Goal: Transaction & Acquisition: Purchase product/service

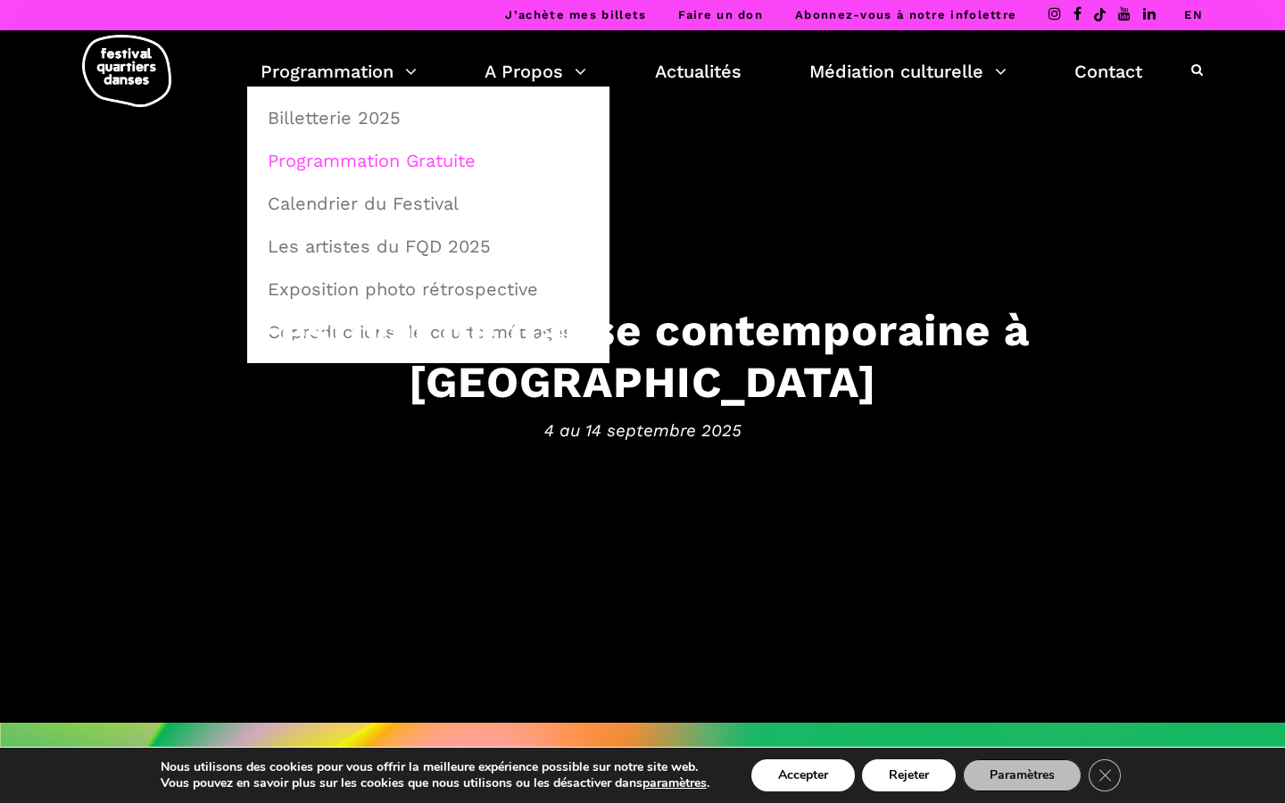
click at [368, 160] on link "Programmation Gratuite" at bounding box center [428, 160] width 343 height 41
click at [345, 123] on link "Billetterie 2025" at bounding box center [428, 117] width 343 height 41
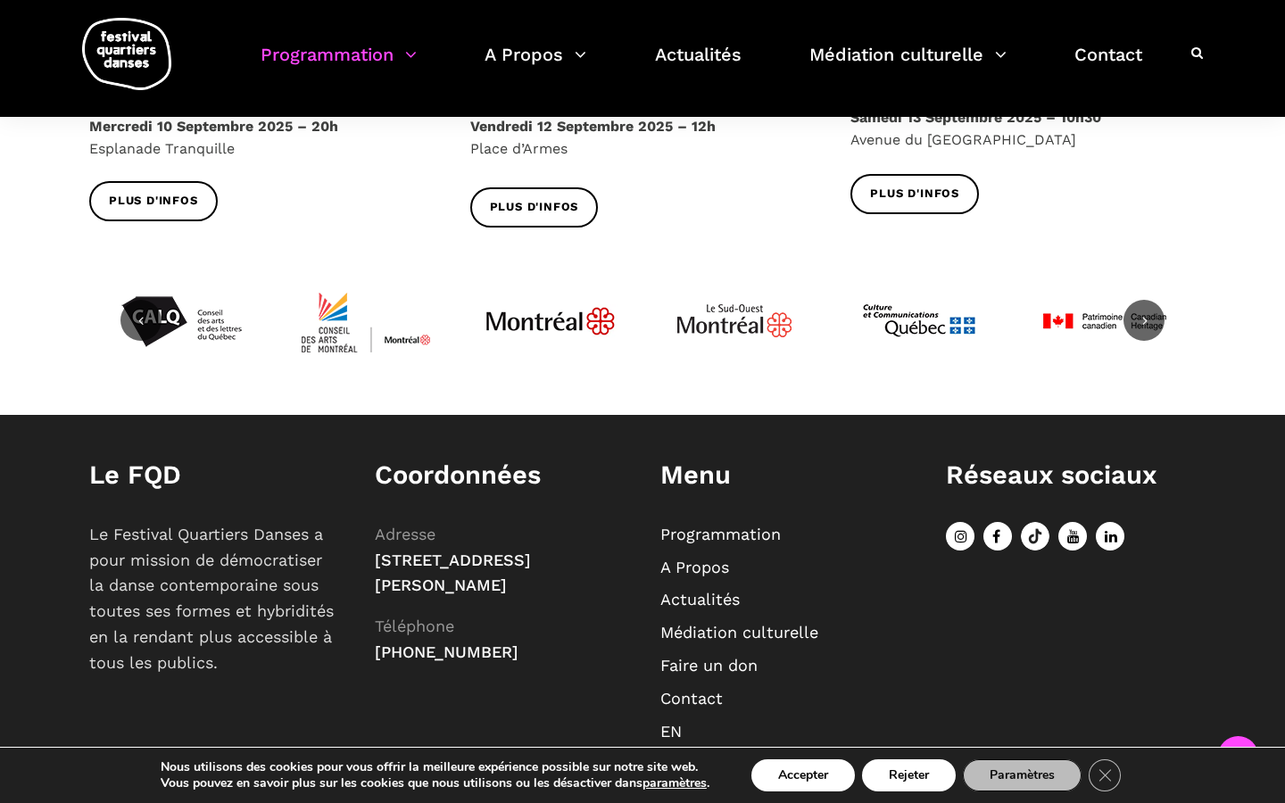
scroll to position [2349, 0]
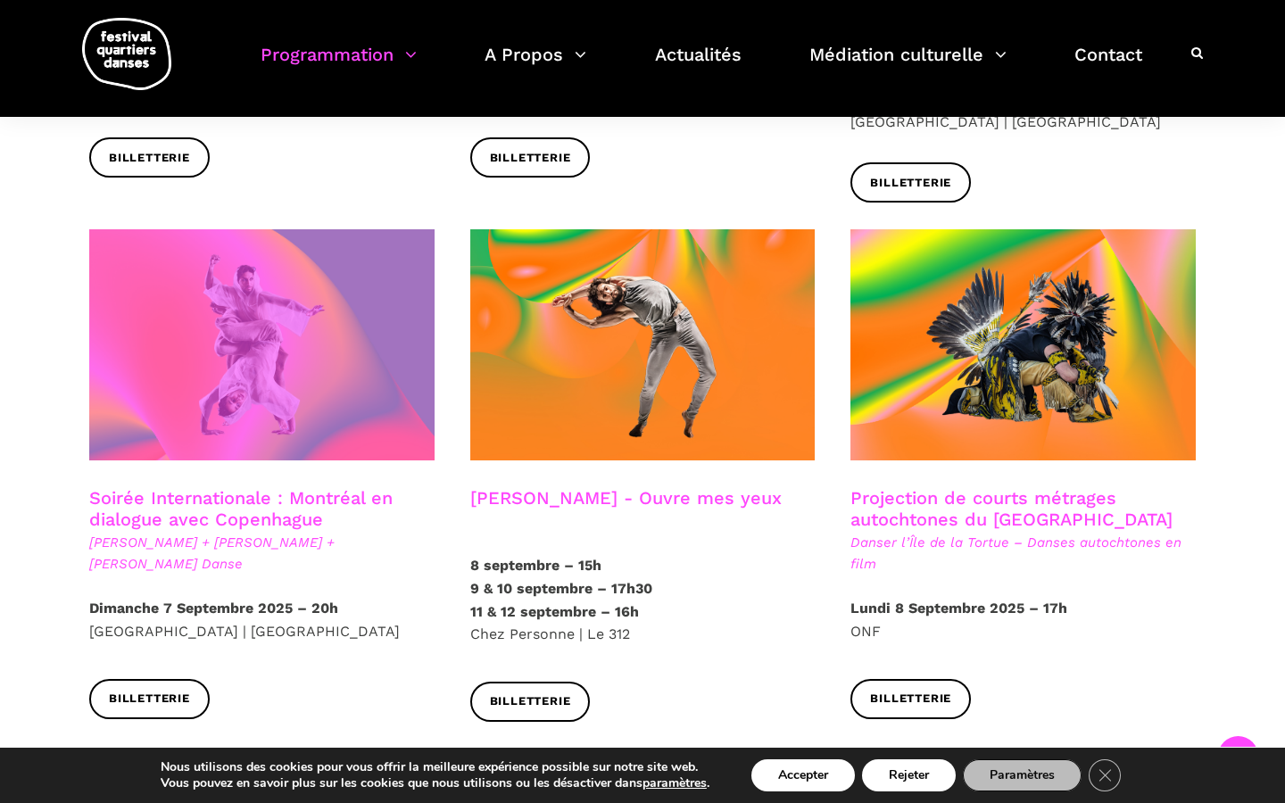
scroll to position [872, 0]
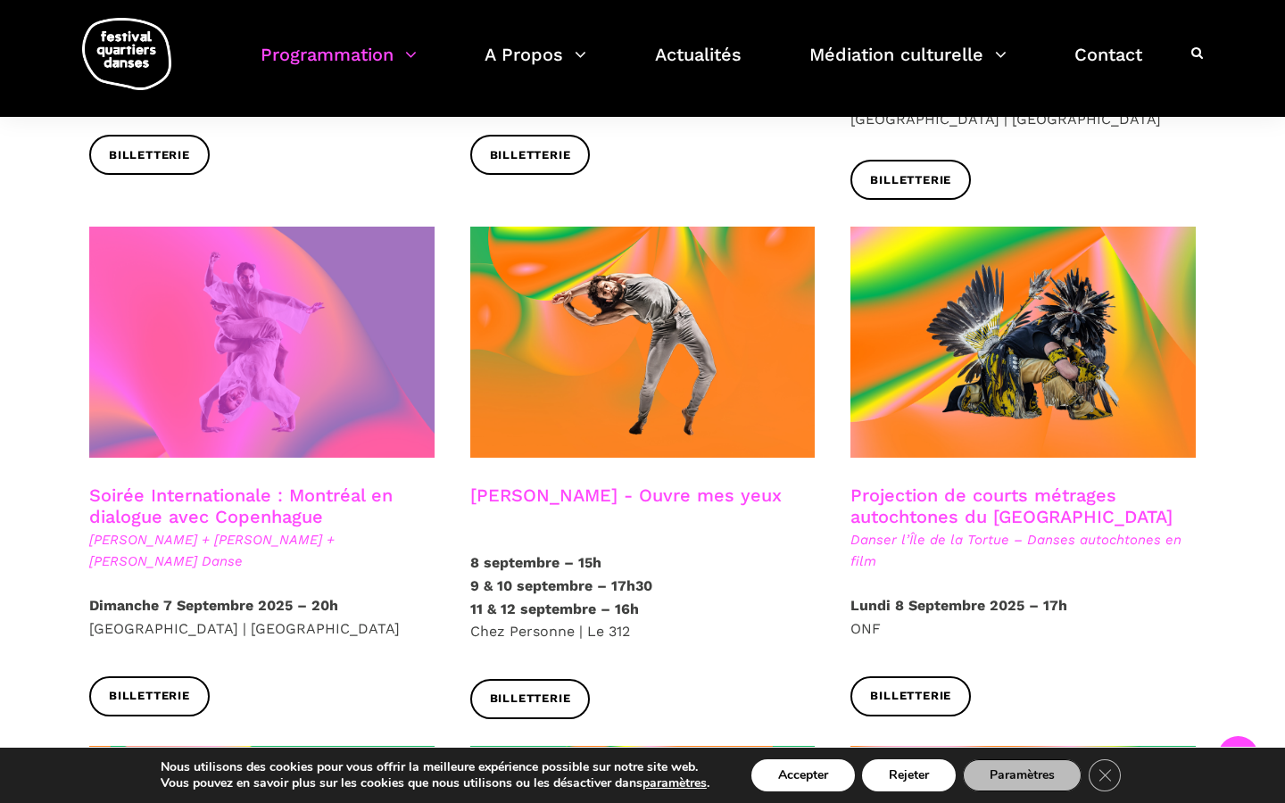
click at [343, 324] on span at bounding box center [261, 342] width 345 height 231
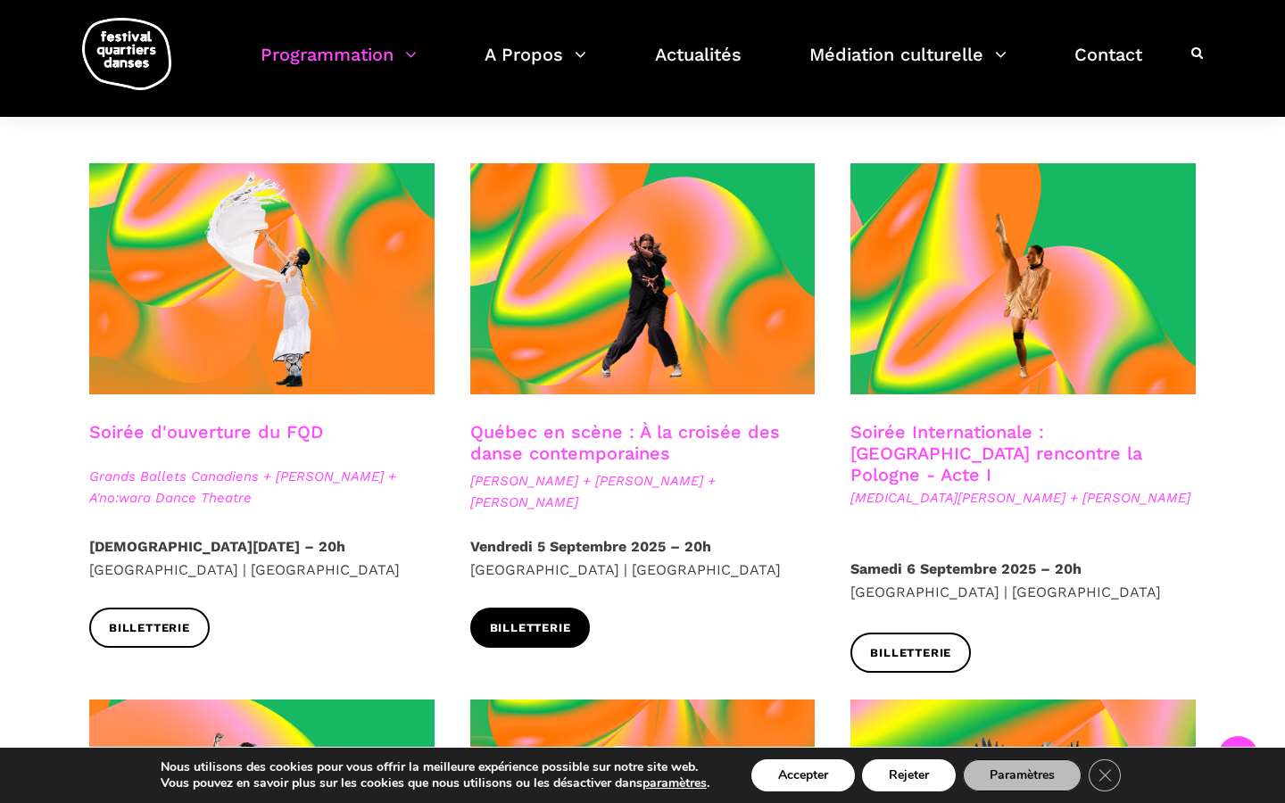
scroll to position [389, 0]
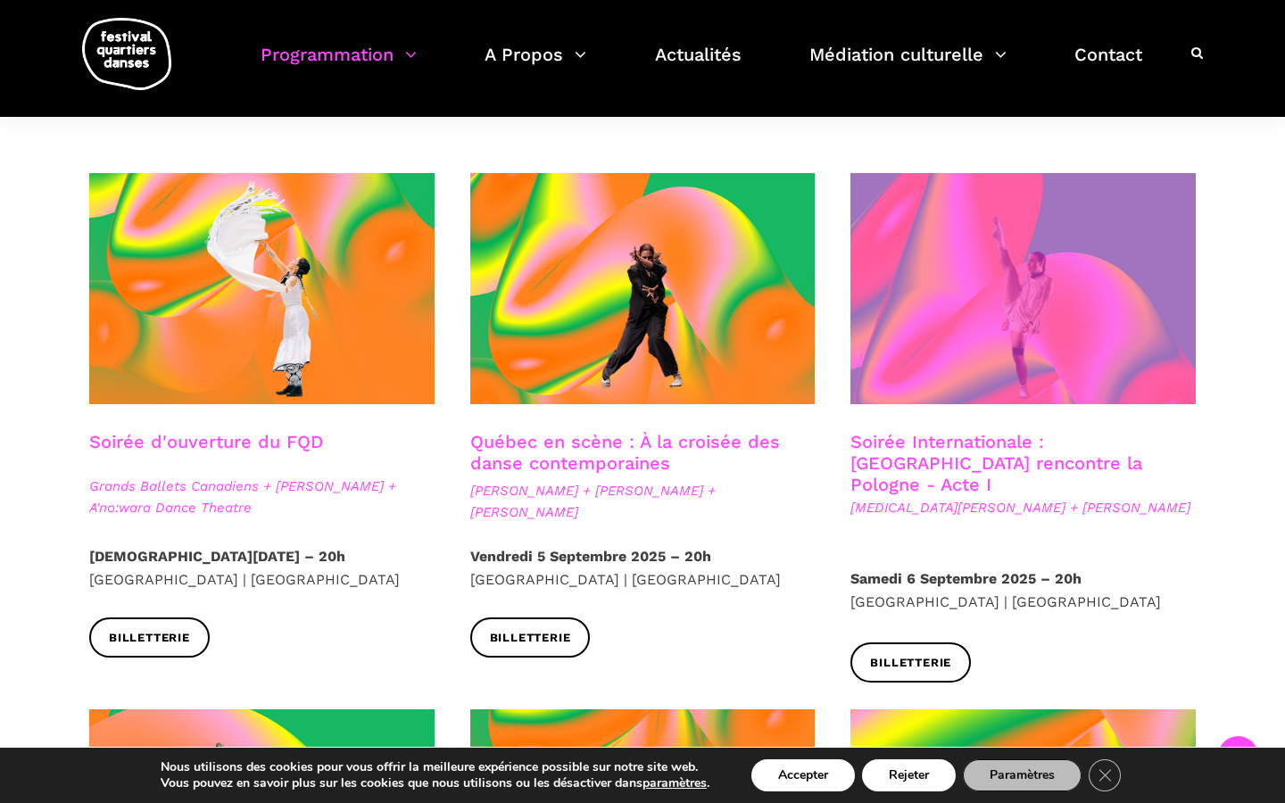
click at [983, 238] on span at bounding box center [1022, 288] width 345 height 231
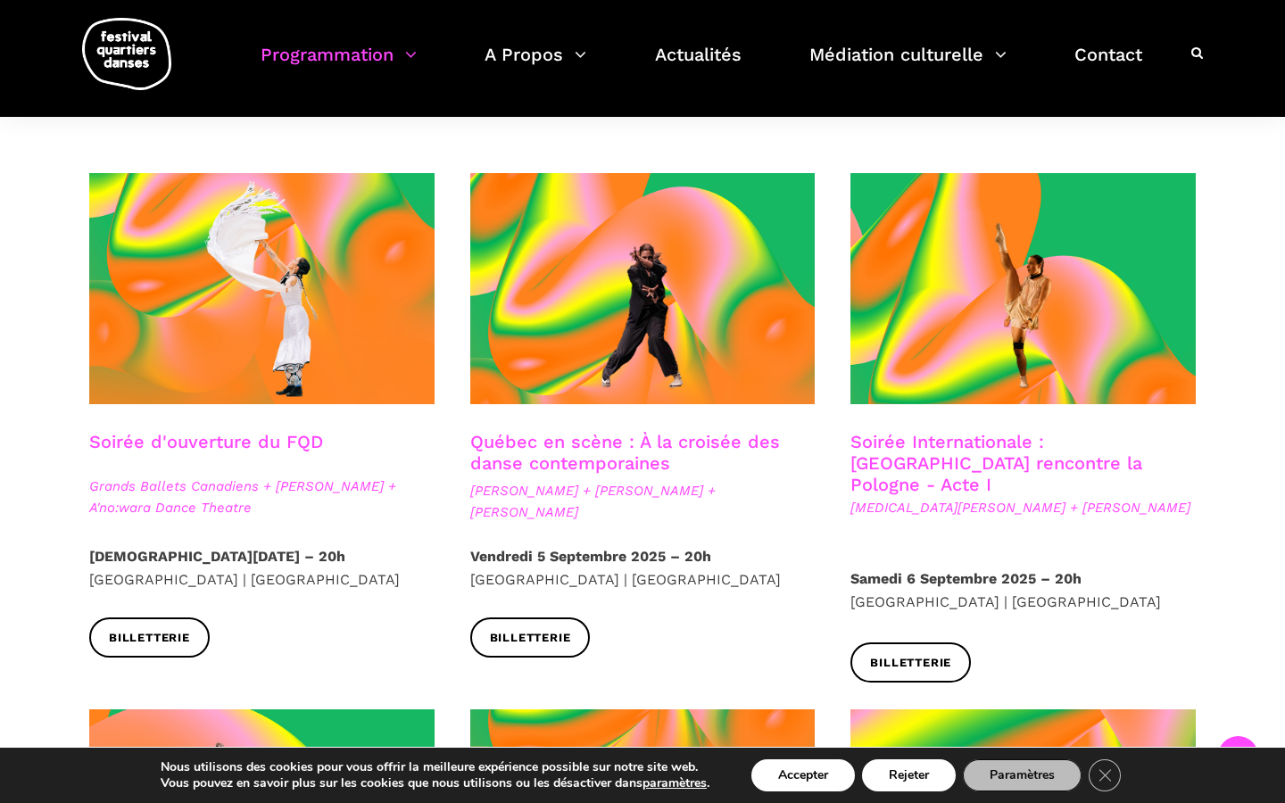
scroll to position [653, 0]
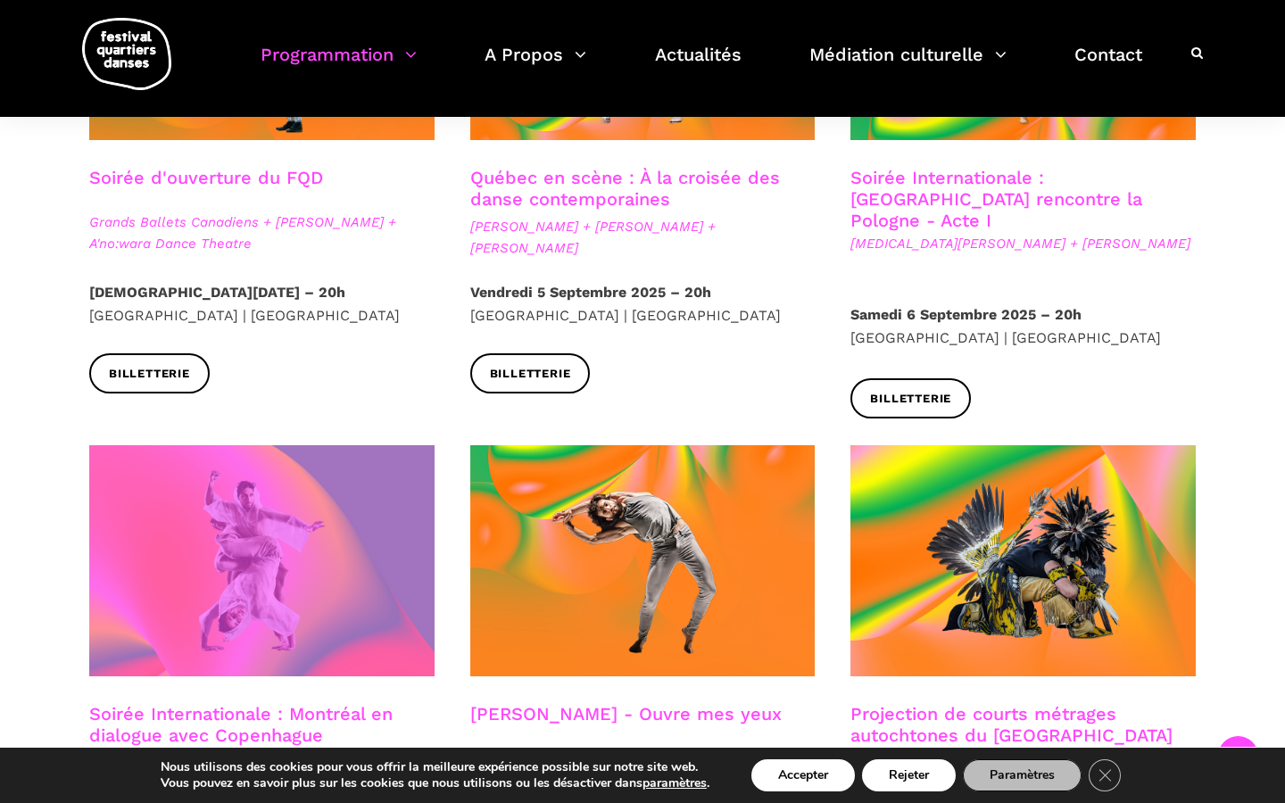
click at [216, 591] on span at bounding box center [261, 560] width 345 height 231
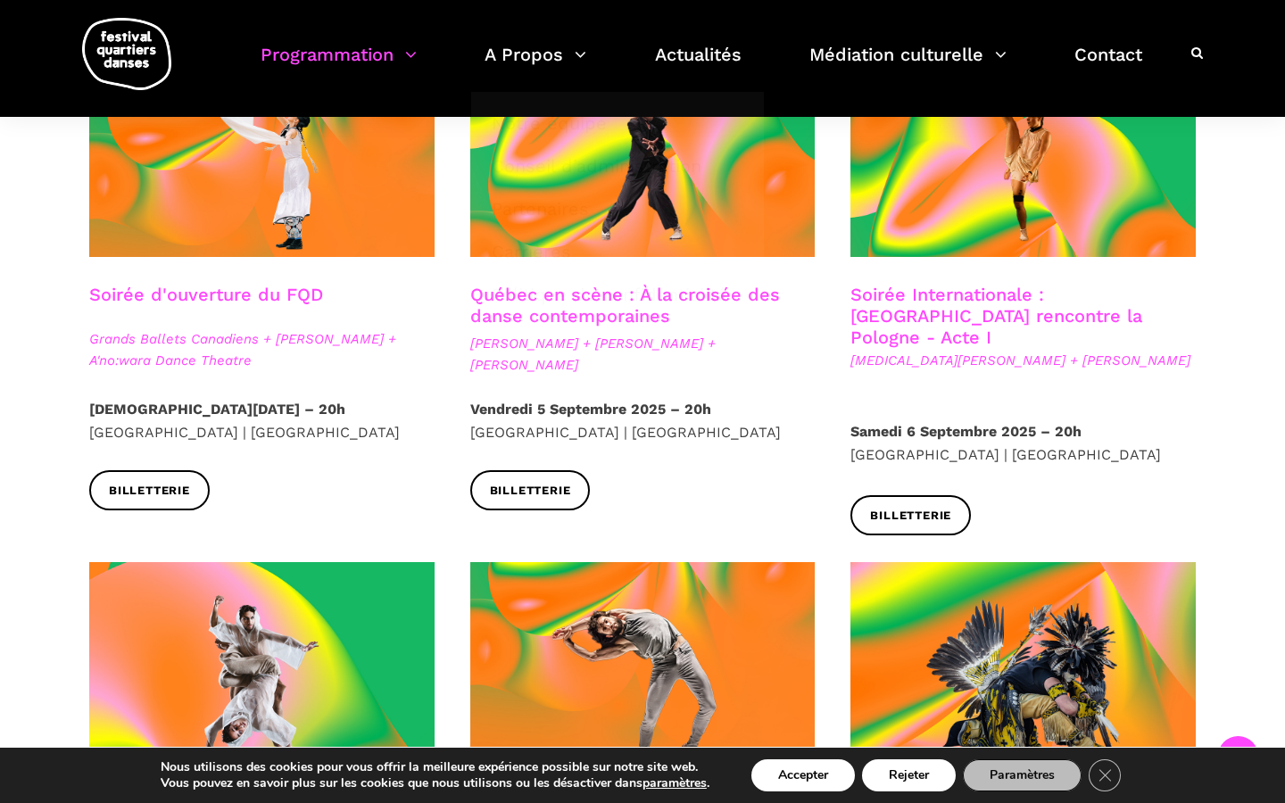
scroll to position [520, 0]
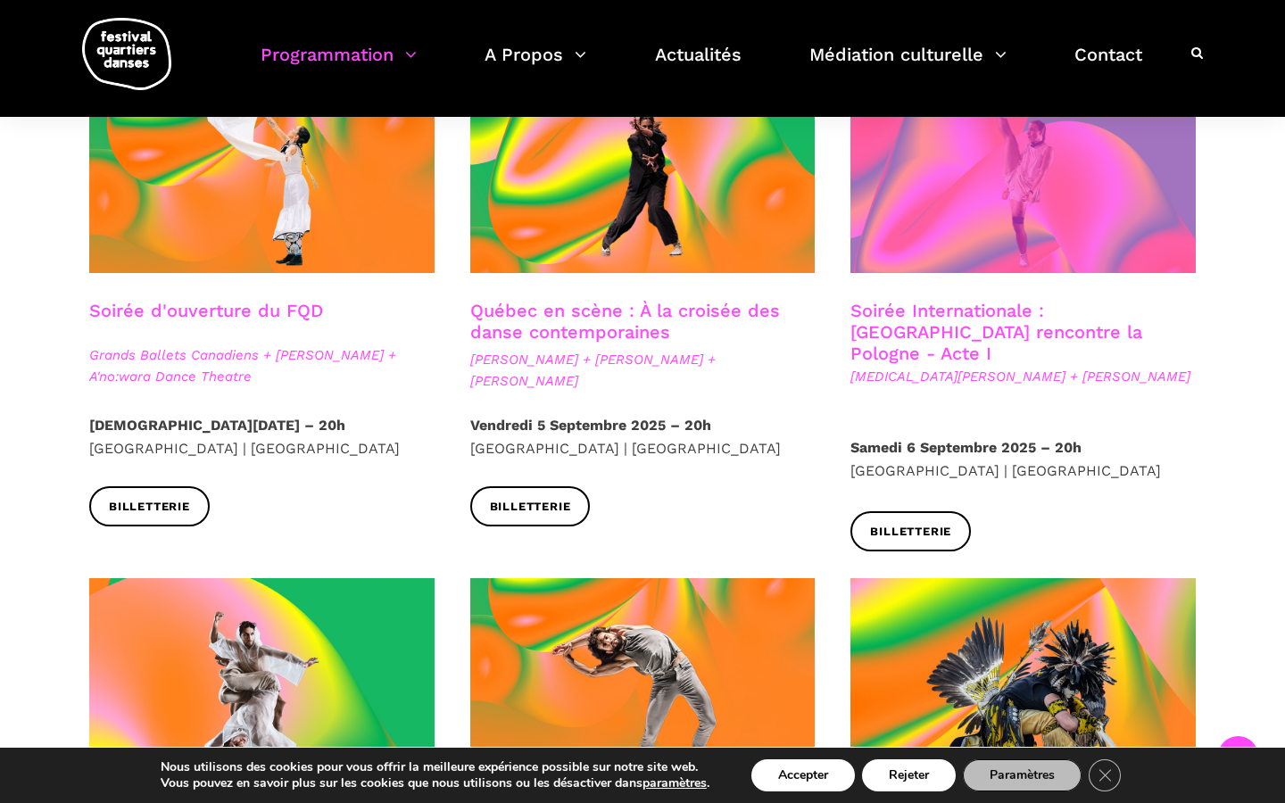
click at [1086, 218] on span at bounding box center [1022, 157] width 345 height 231
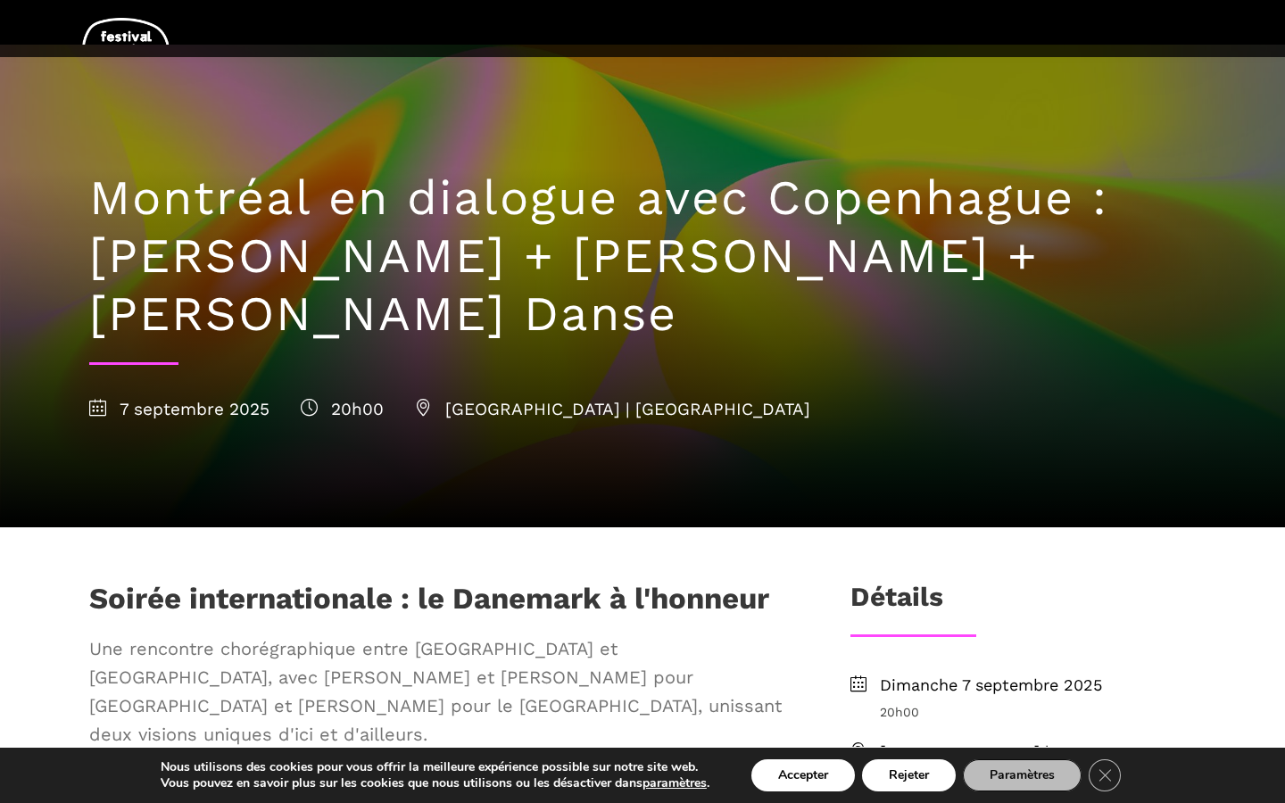
scroll to position [60, 0]
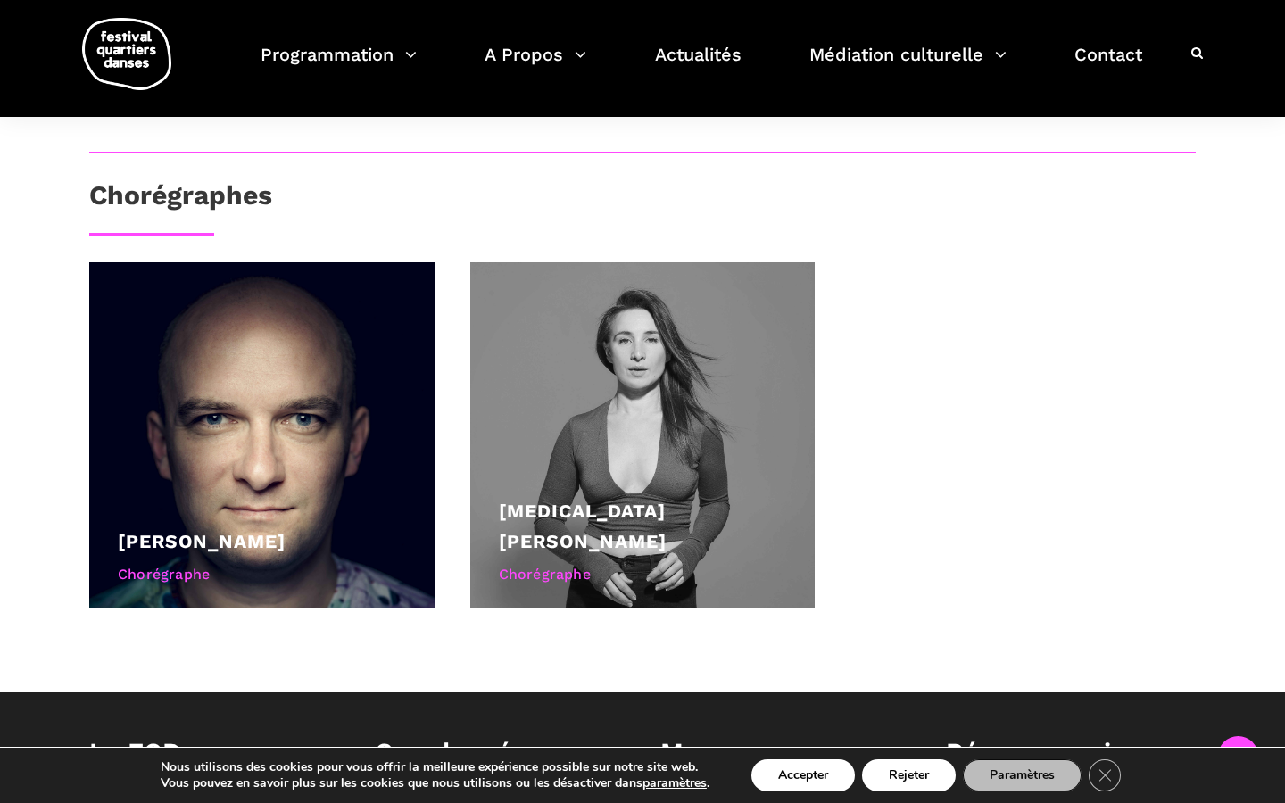
scroll to position [988, 0]
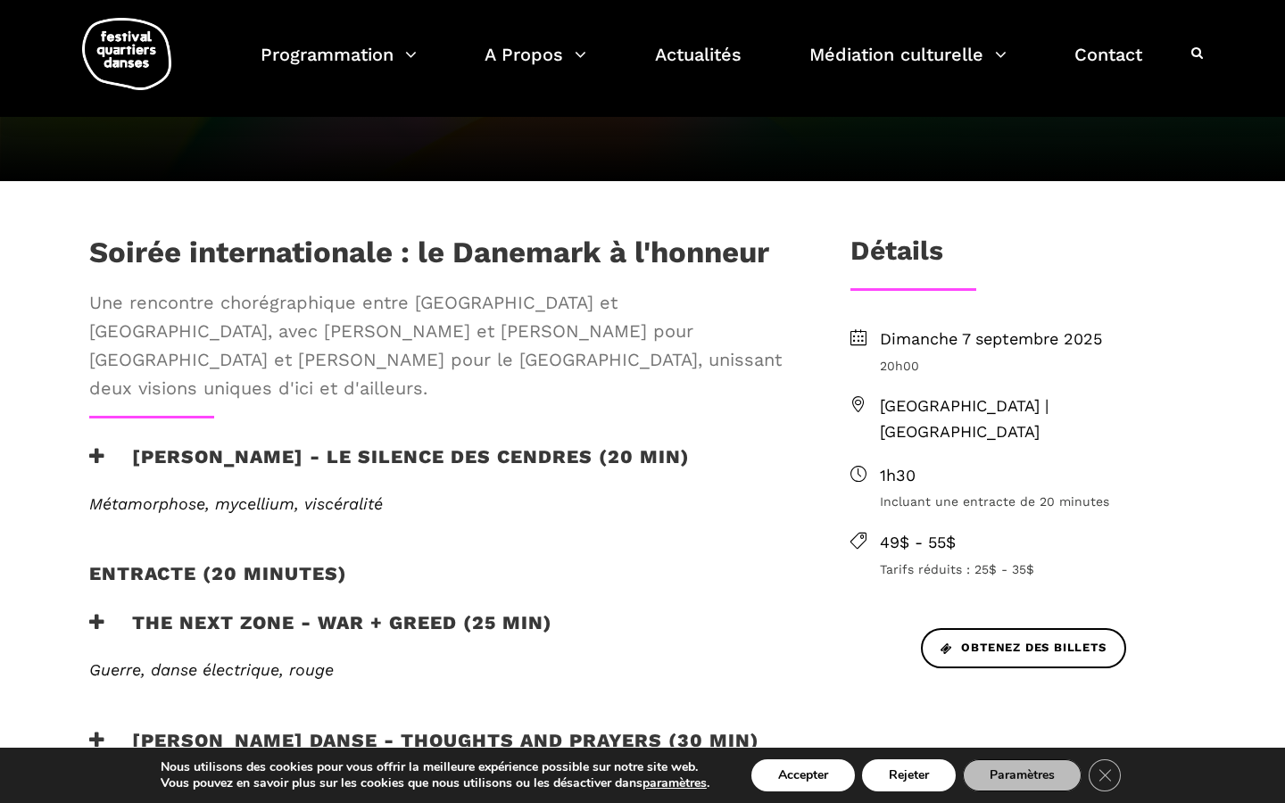
scroll to position [598, 0]
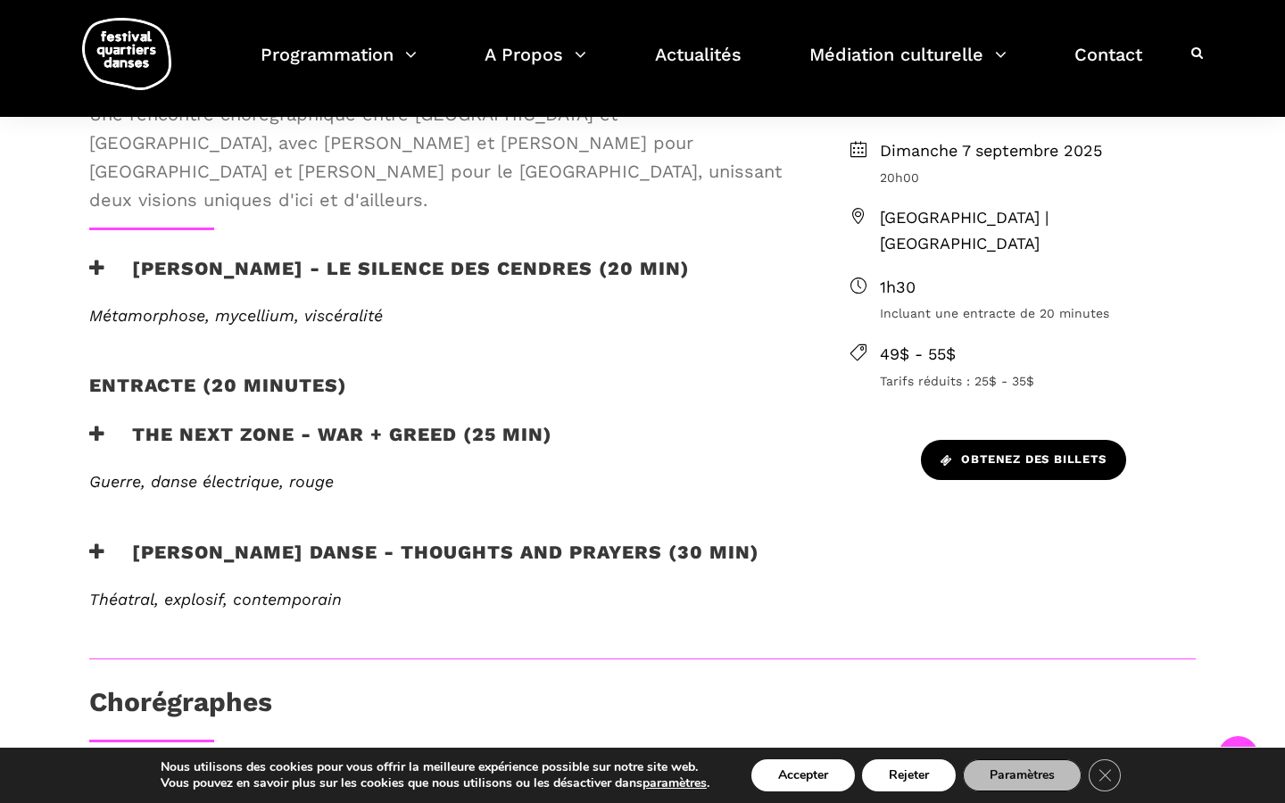
click at [1023, 451] on span "Obtenez des billets" at bounding box center [1023, 460] width 166 height 19
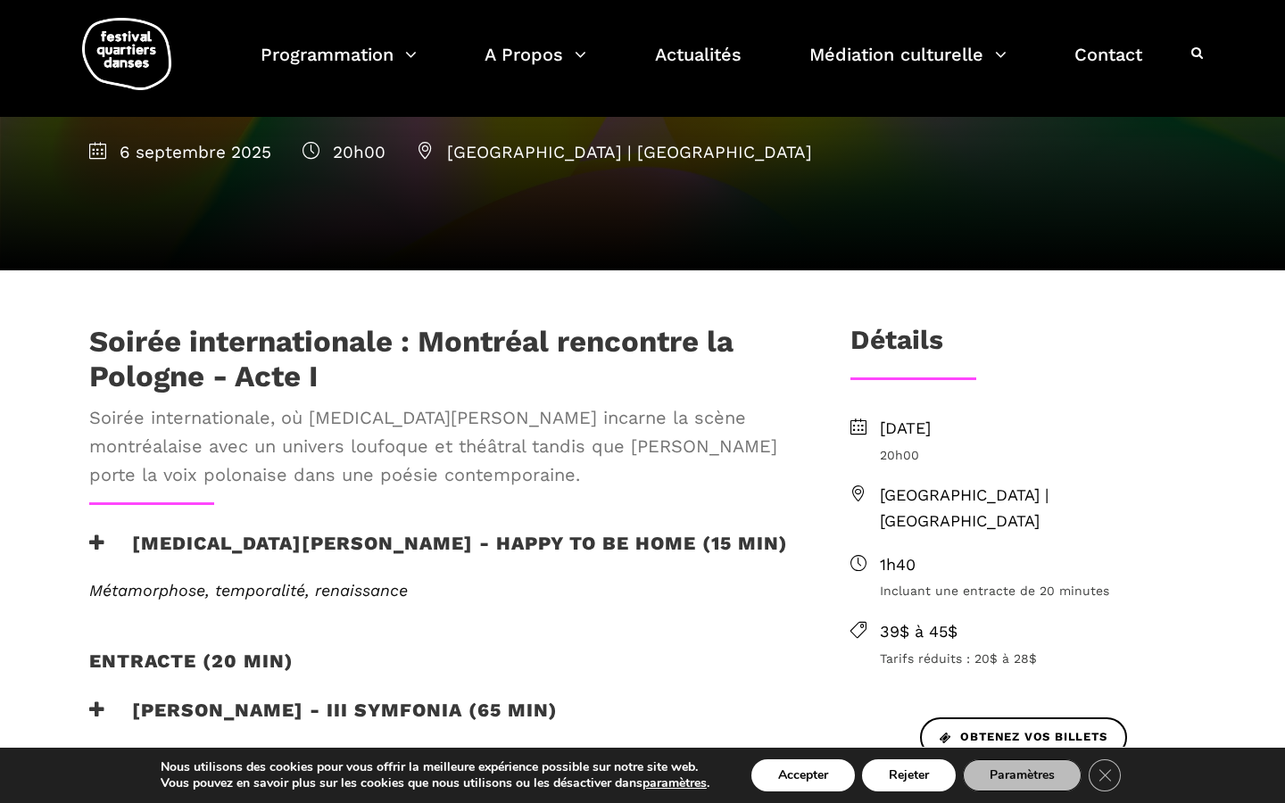
scroll to position [322, 0]
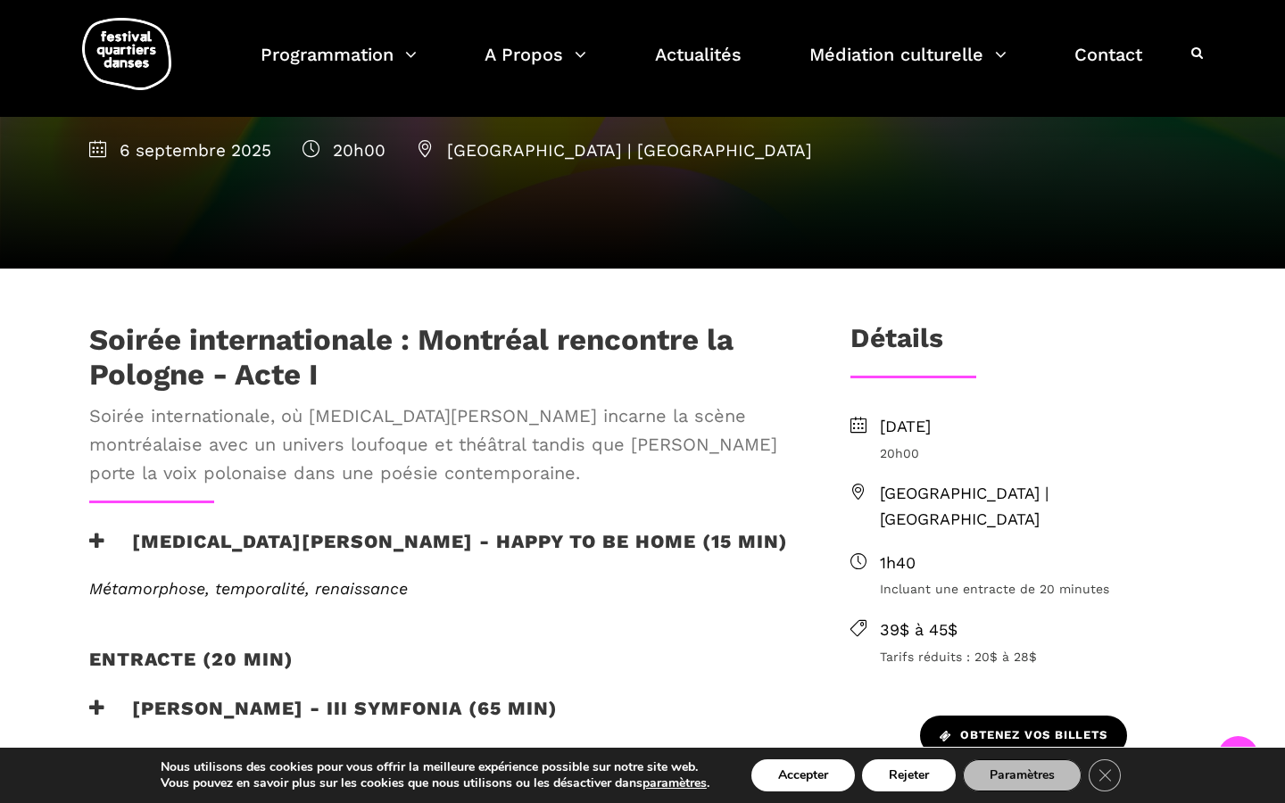
click at [990, 726] on span "Obtenez vos billets" at bounding box center [1024, 735] width 168 height 19
